Goal: Task Accomplishment & Management: Manage account settings

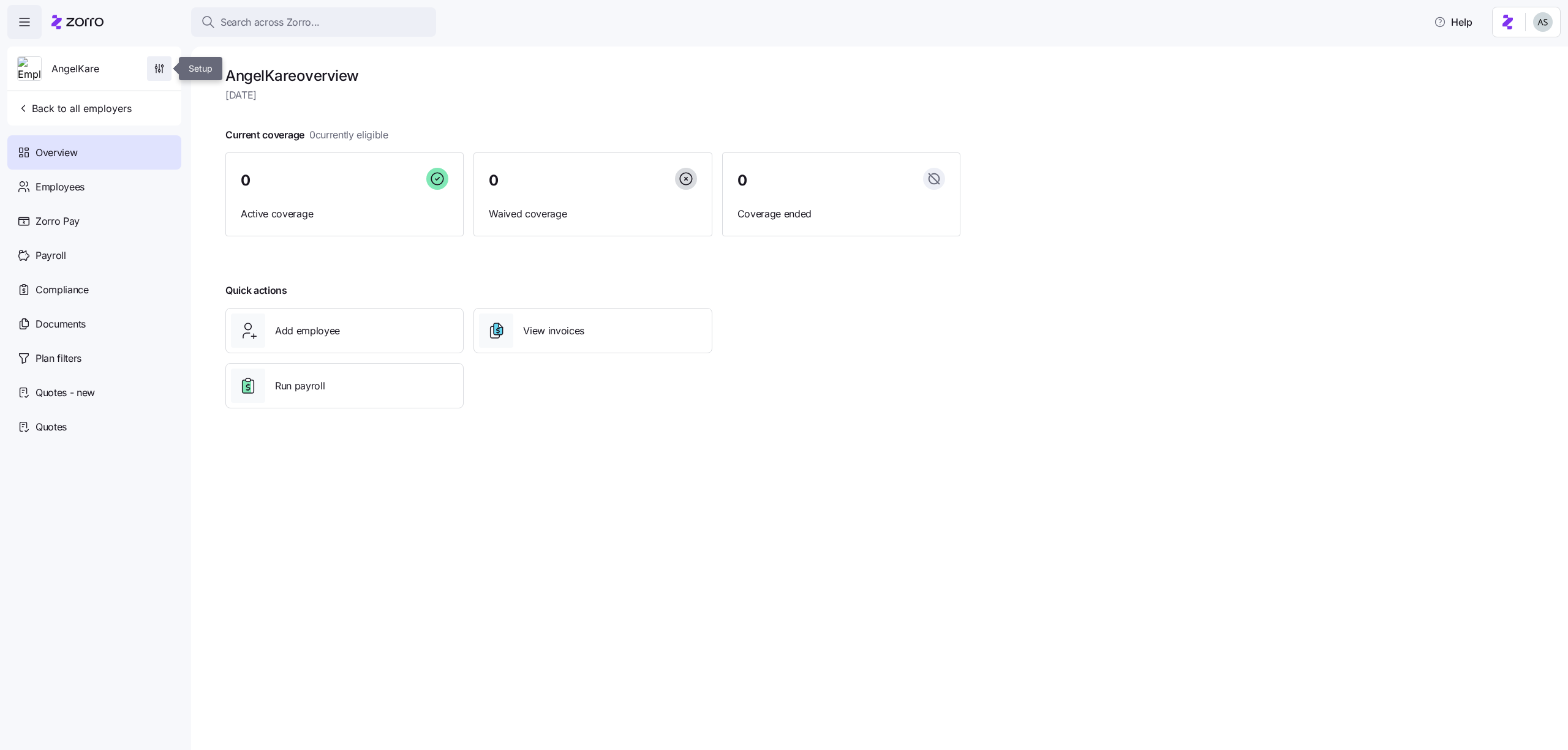
click at [153, 65] on icon "button" at bounding box center [159, 69] width 13 height 13
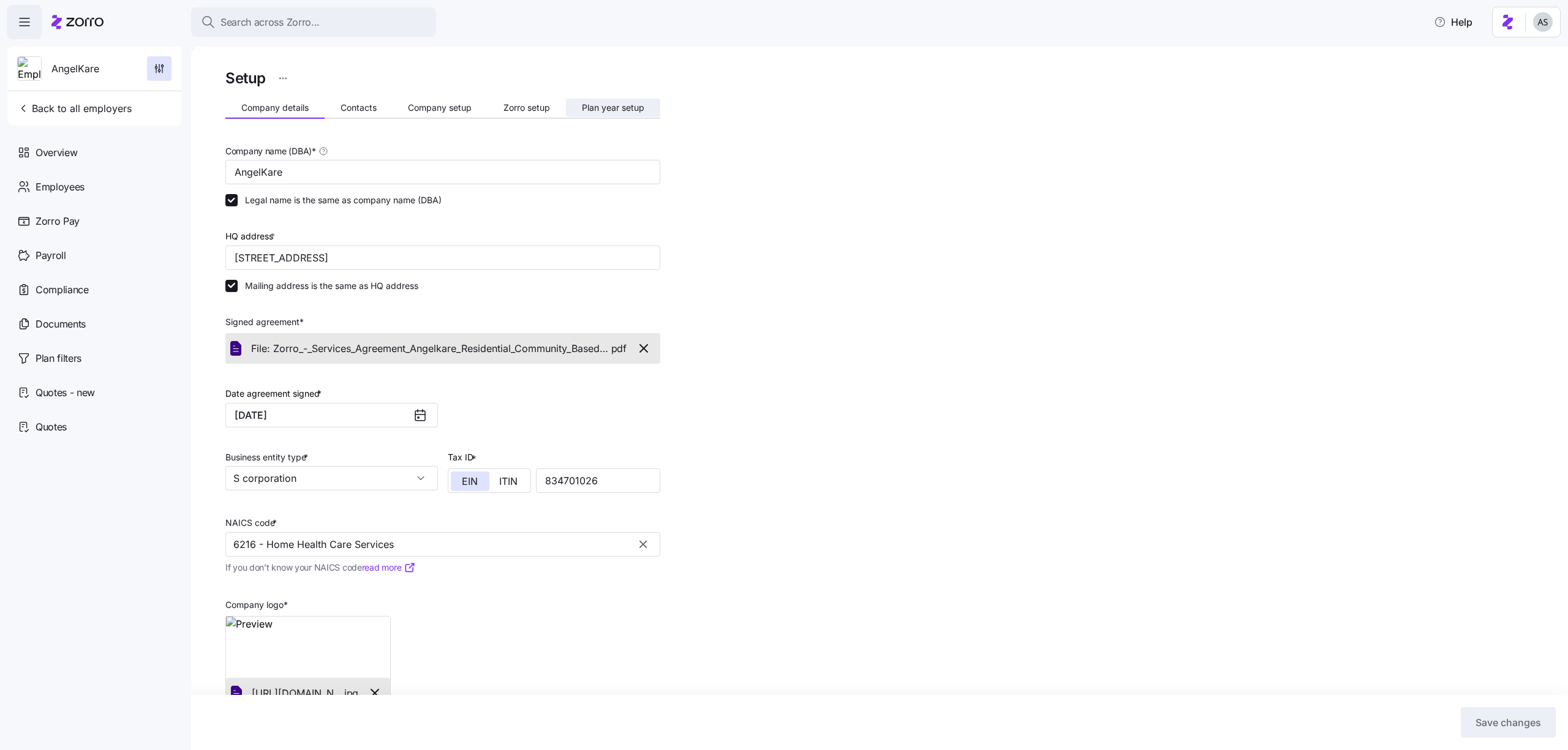
click at [634, 113] on button "Plan year setup" at bounding box center [613, 108] width 95 height 18
